Goal: Find specific page/section: Find specific page/section

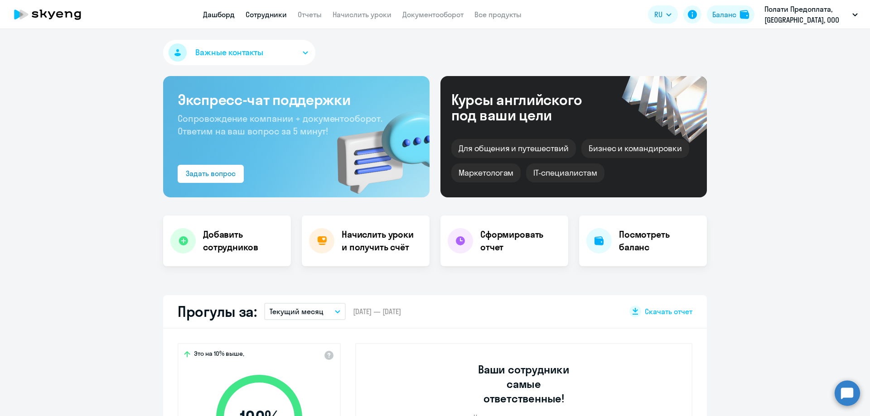
click at [267, 14] on link "Сотрудники" at bounding box center [266, 14] width 41 height 9
select select "30"
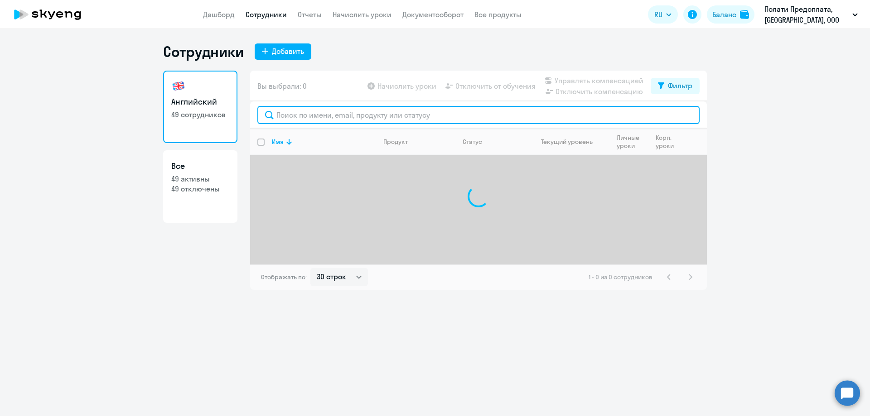
click at [309, 120] on input "text" at bounding box center [478, 115] width 442 height 18
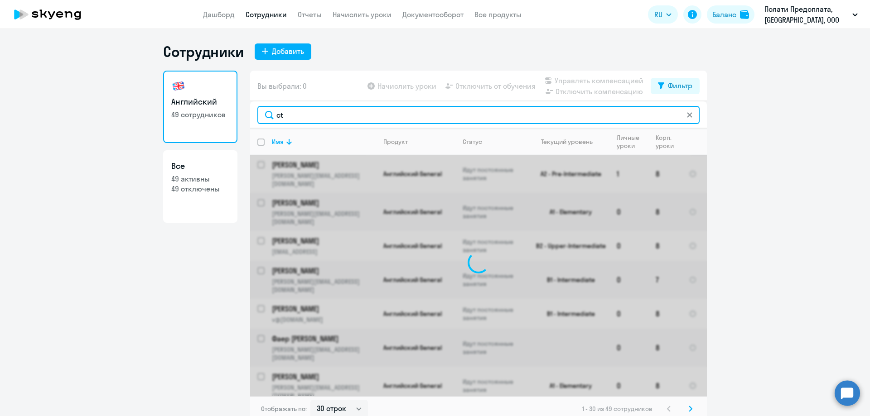
type input "c"
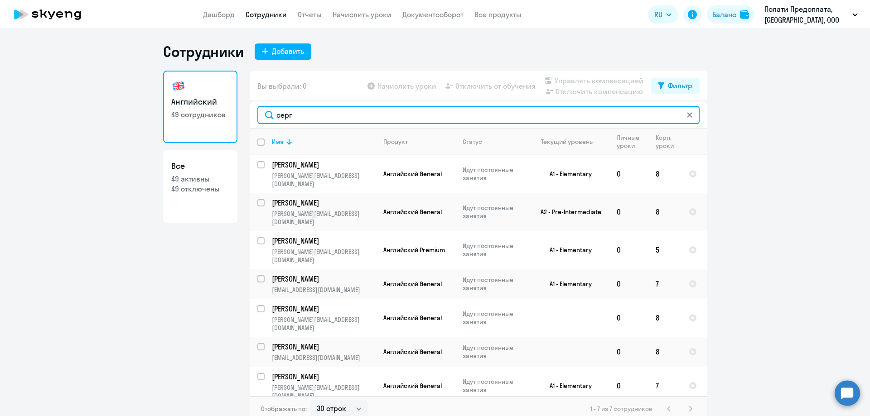
type input "серг"
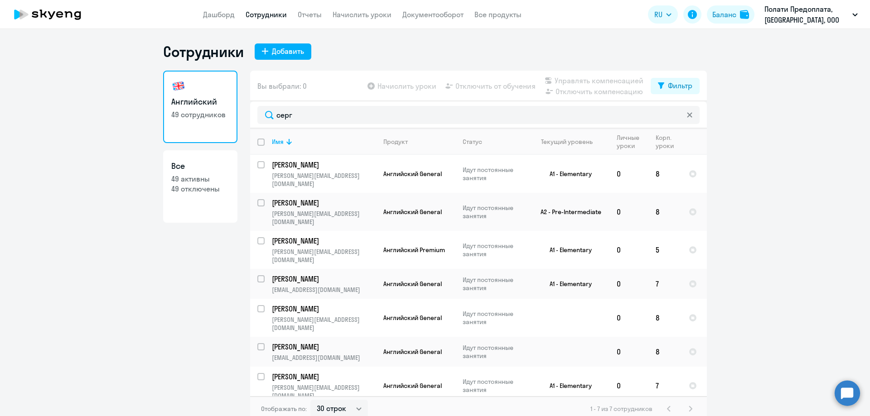
click at [768, 273] on ng-component "Сотрудники Добавить Английский 49 сотрудников Все 49 активны 49 отключены Вы вы…" at bounding box center [435, 232] width 870 height 379
click at [228, 12] on link "Дашборд" at bounding box center [219, 14] width 32 height 9
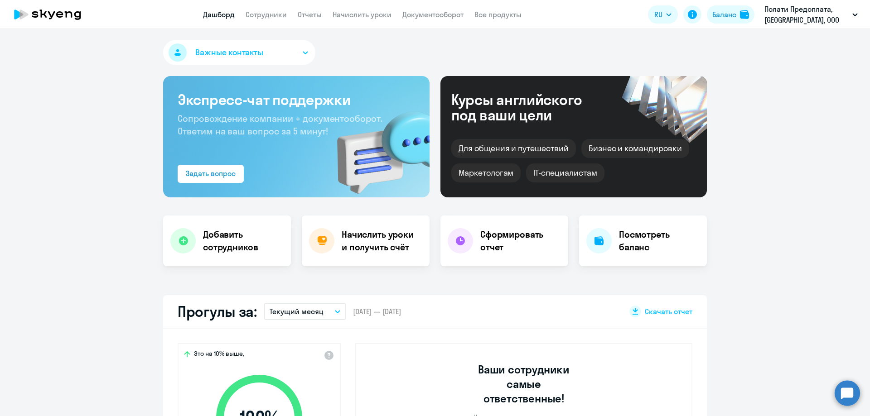
select select "30"
